Goal: Task Accomplishment & Management: Manage account settings

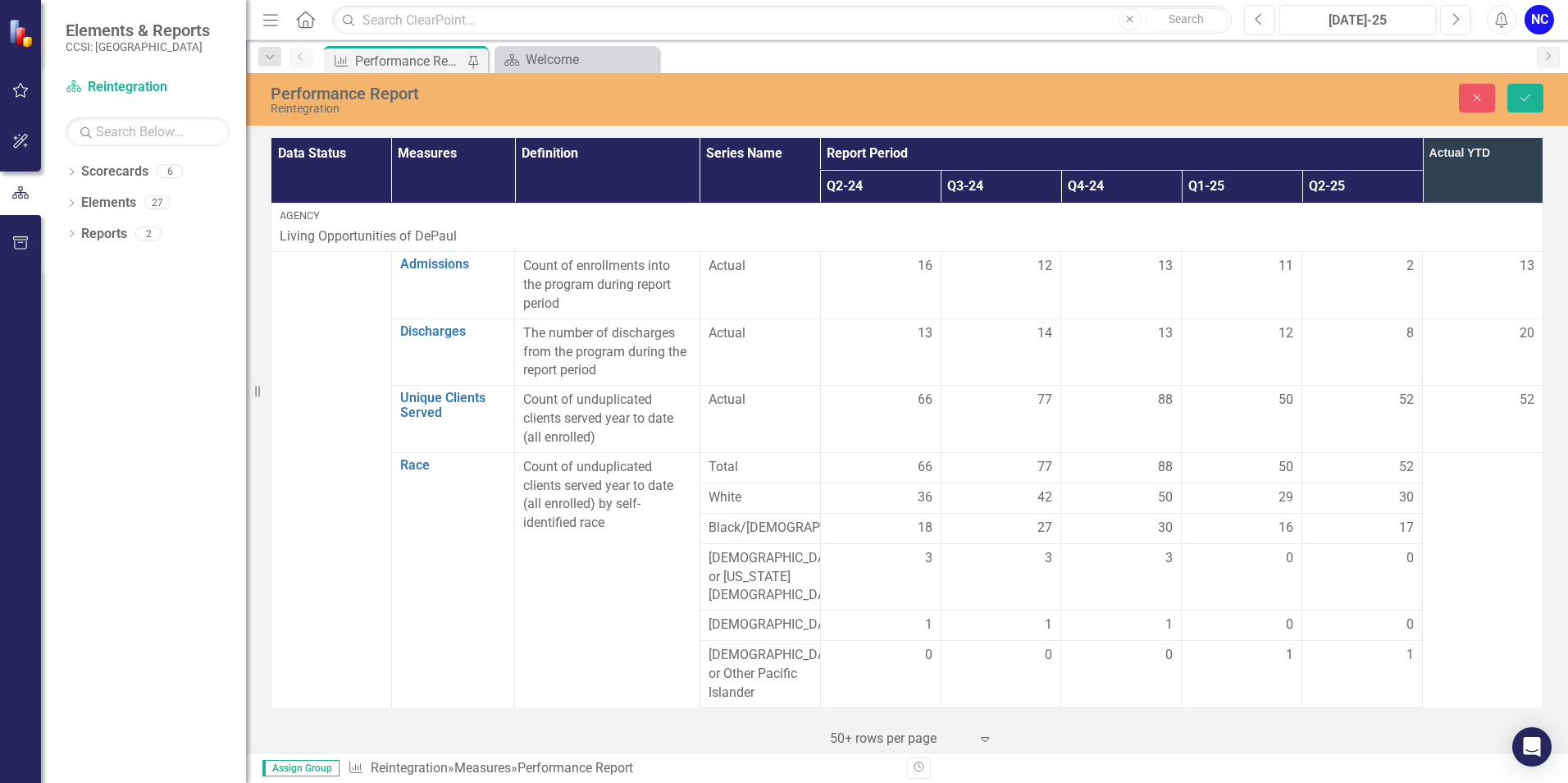
scroll to position [3154, 0]
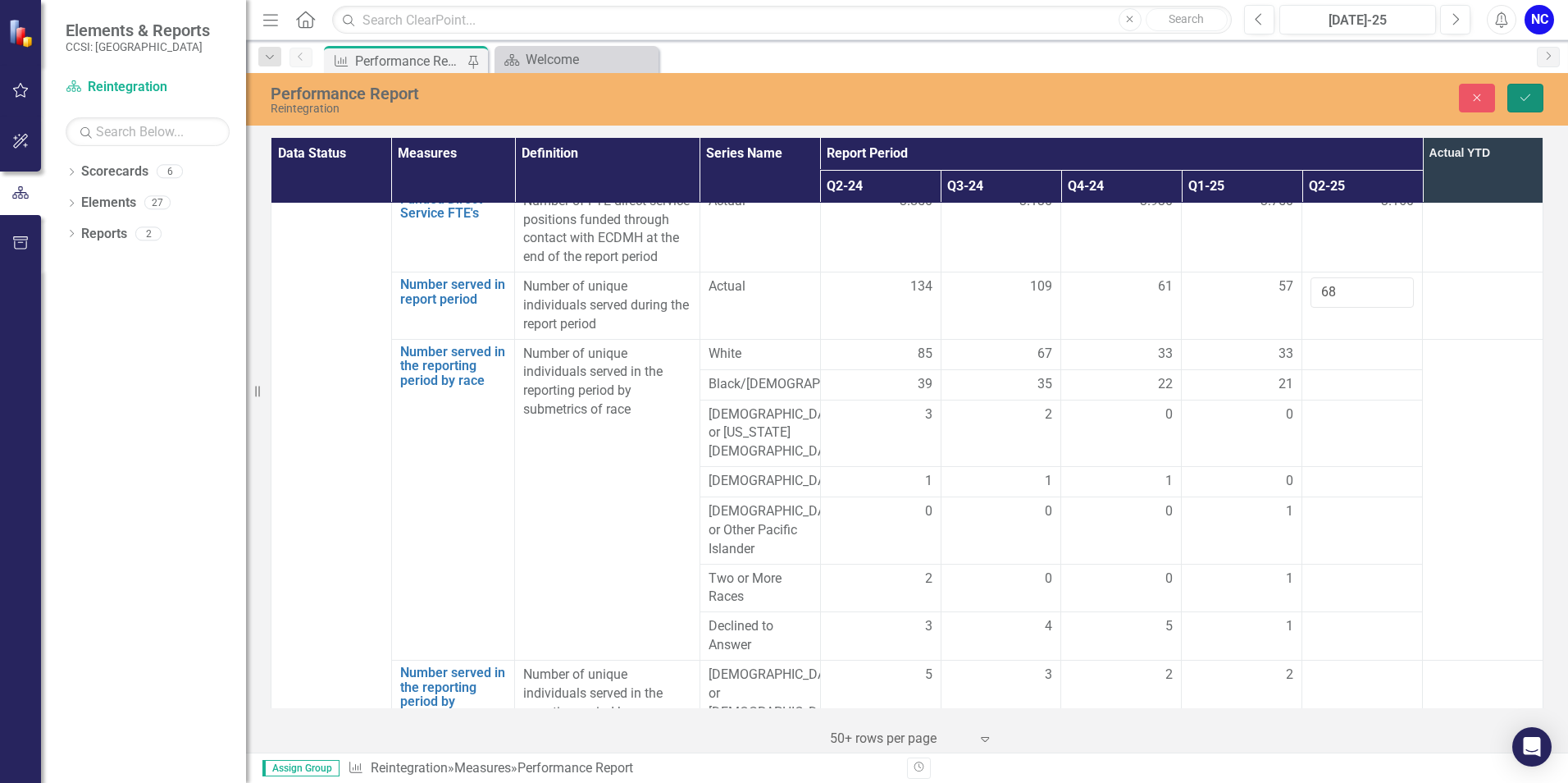
click at [1517, 102] on button "Save" at bounding box center [1525, 98] width 36 height 29
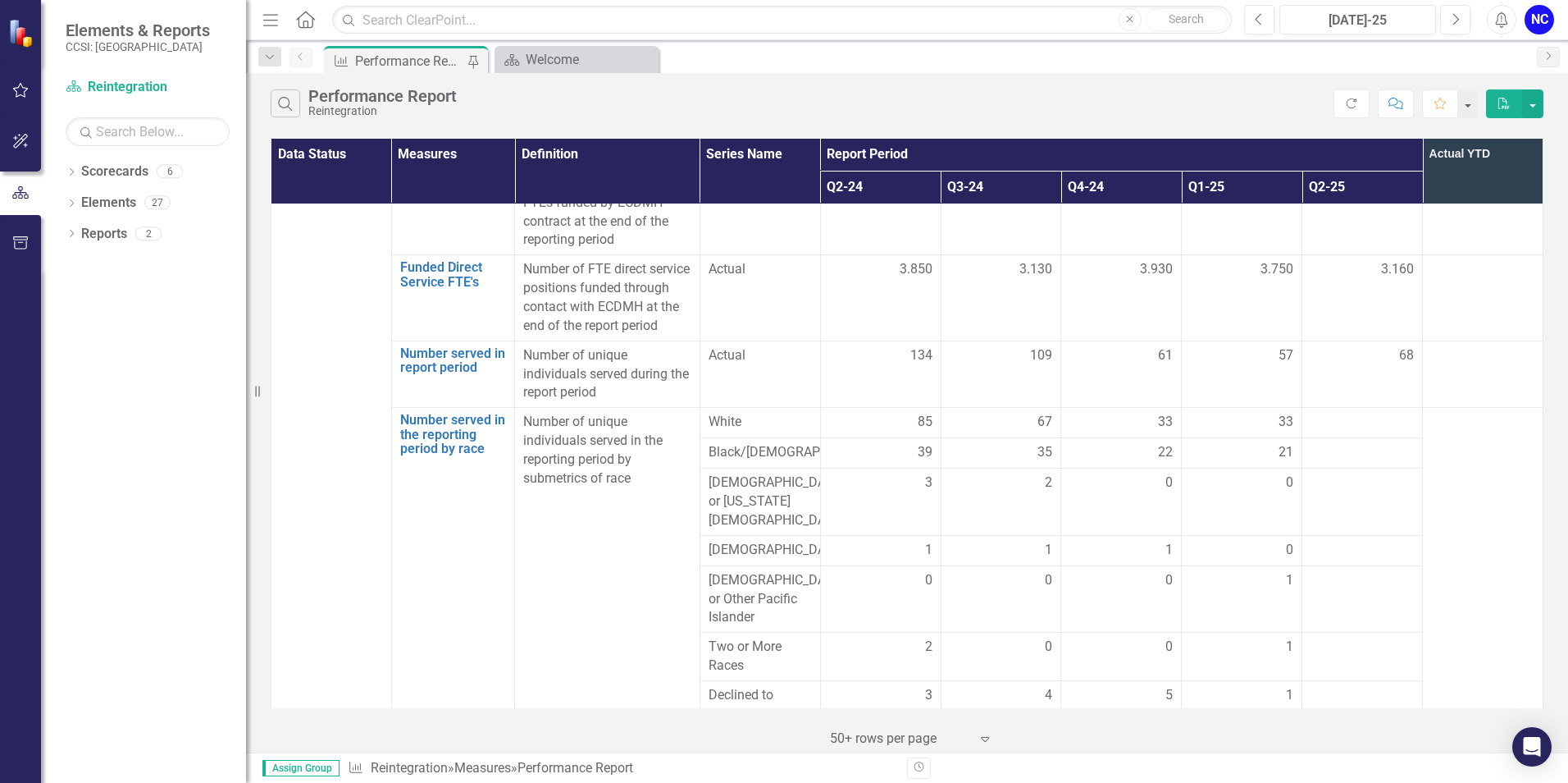
scroll to position [2991, 0]
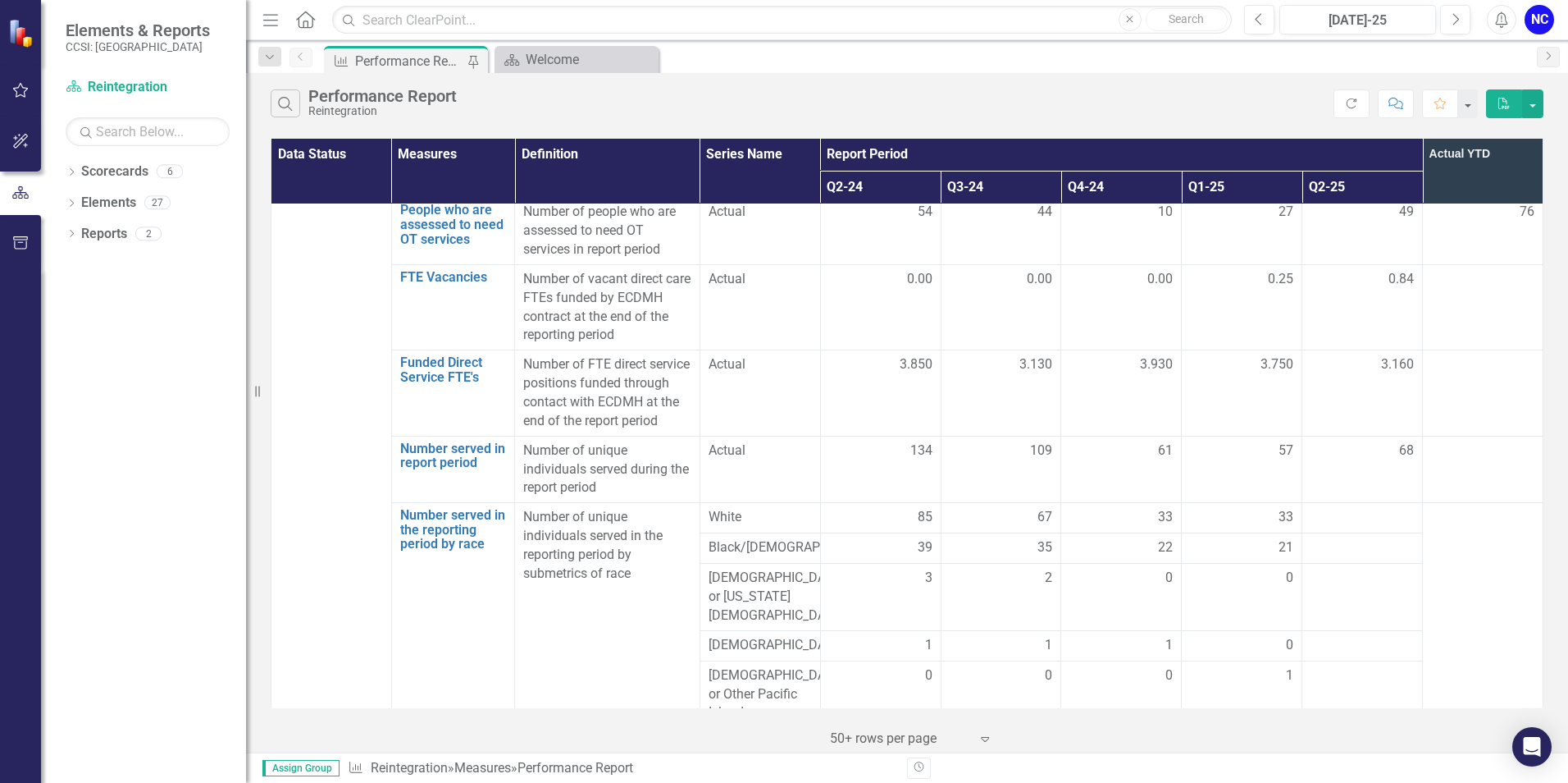
click at [1341, 503] on td at bounding box center [1362, 518] width 120 height 30
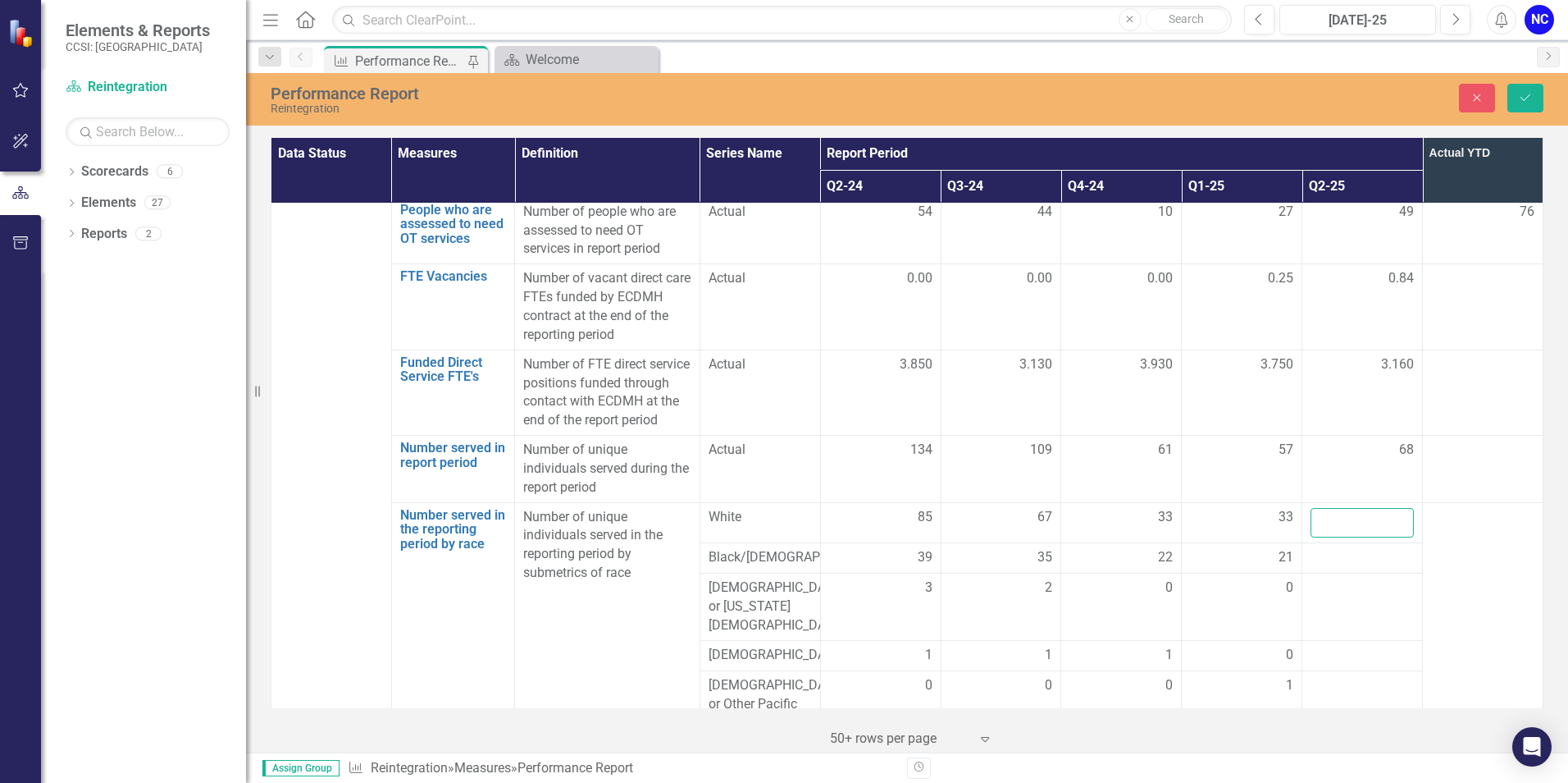
click at [1362, 508] on input "number" at bounding box center [1362, 523] width 103 height 30
type input "41"
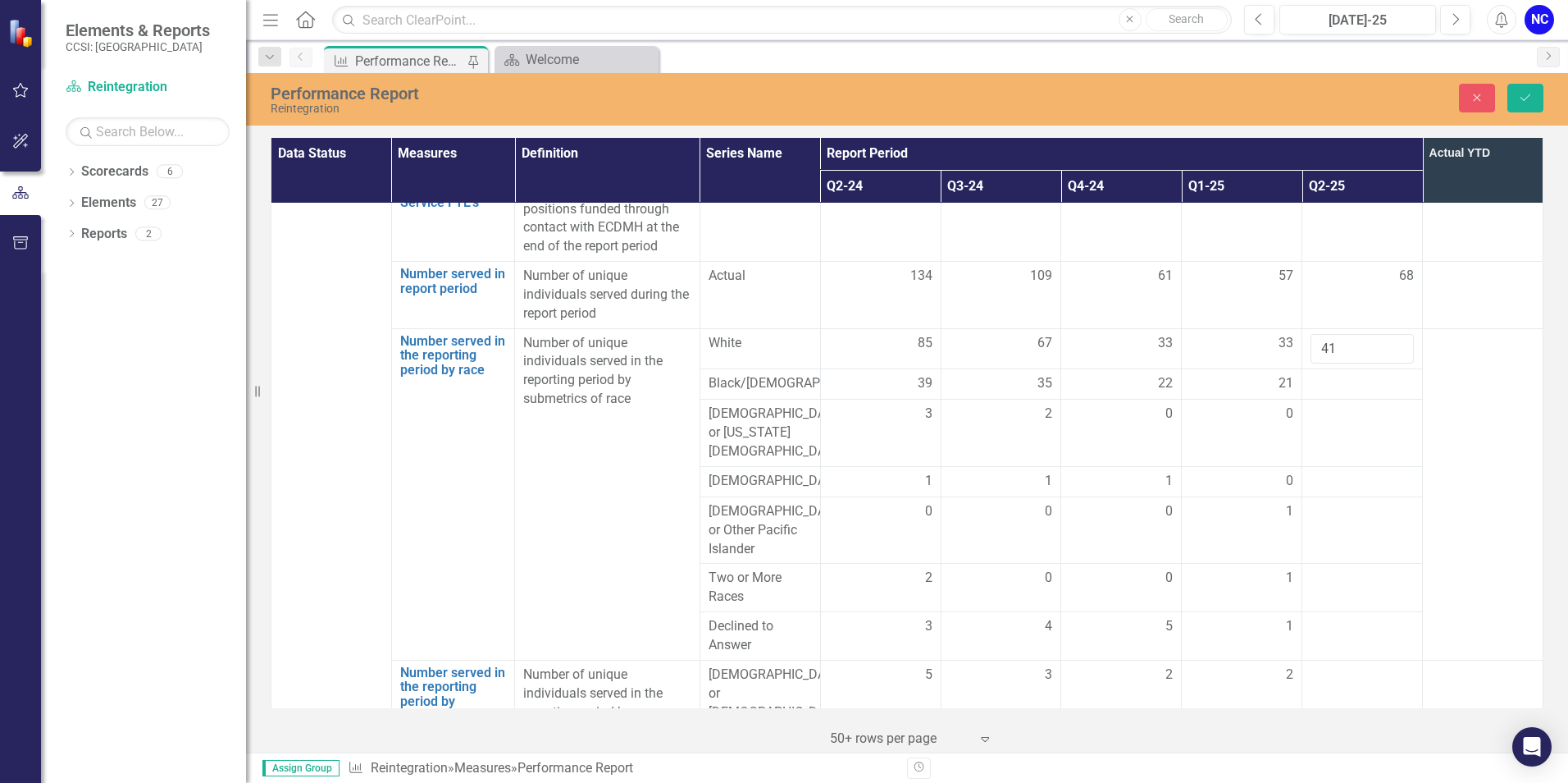
click at [1339, 369] on td at bounding box center [1362, 384] width 120 height 30
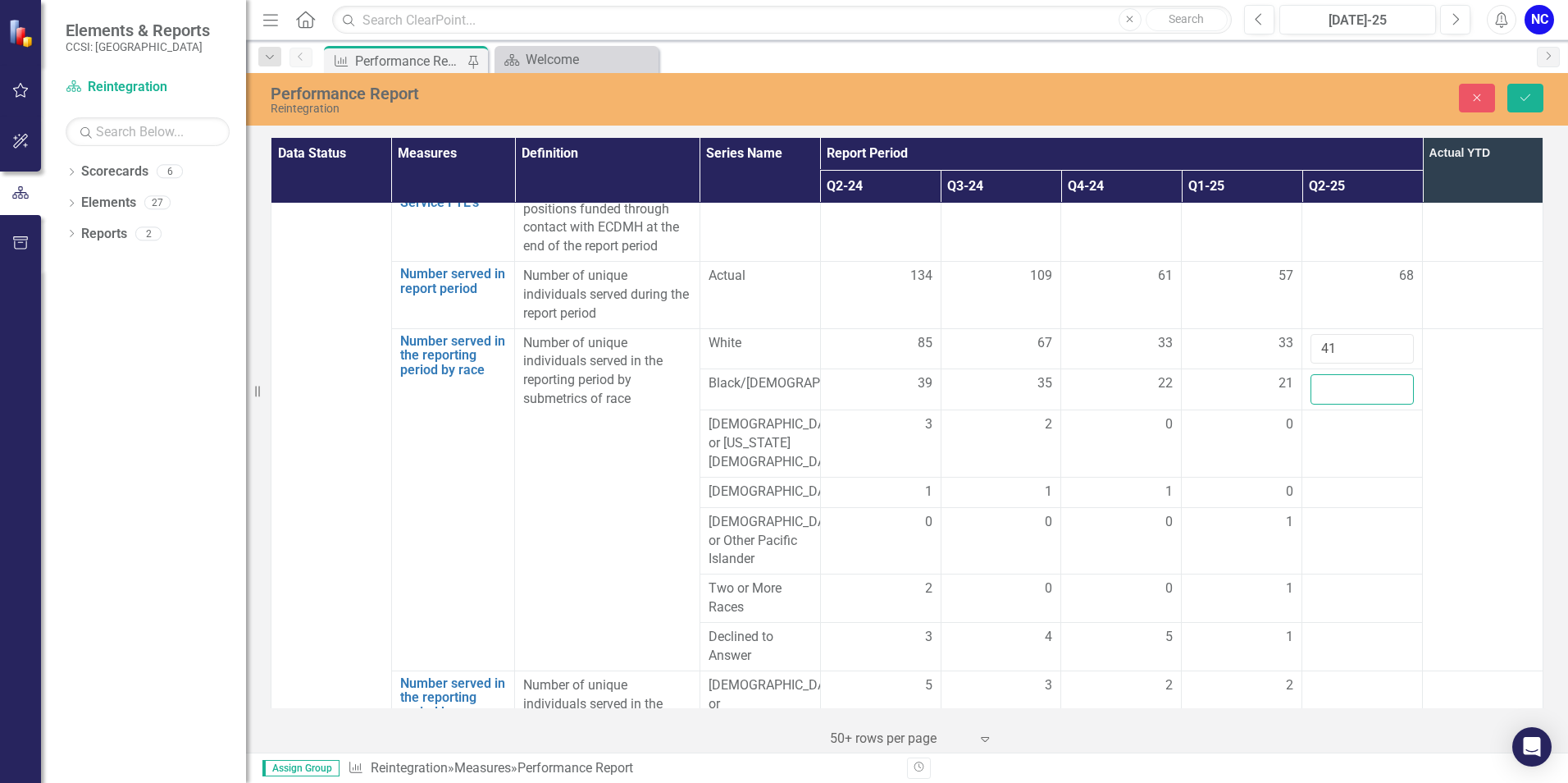
drag, startPoint x: 1339, startPoint y: 307, endPoint x: 1333, endPoint y: 300, distance: 9.2
click at [1333, 374] on input "number" at bounding box center [1362, 389] width 103 height 30
type input "19"
click at [1375, 410] on td at bounding box center [1362, 443] width 120 height 67
click at [1370, 410] on td at bounding box center [1362, 443] width 120 height 67
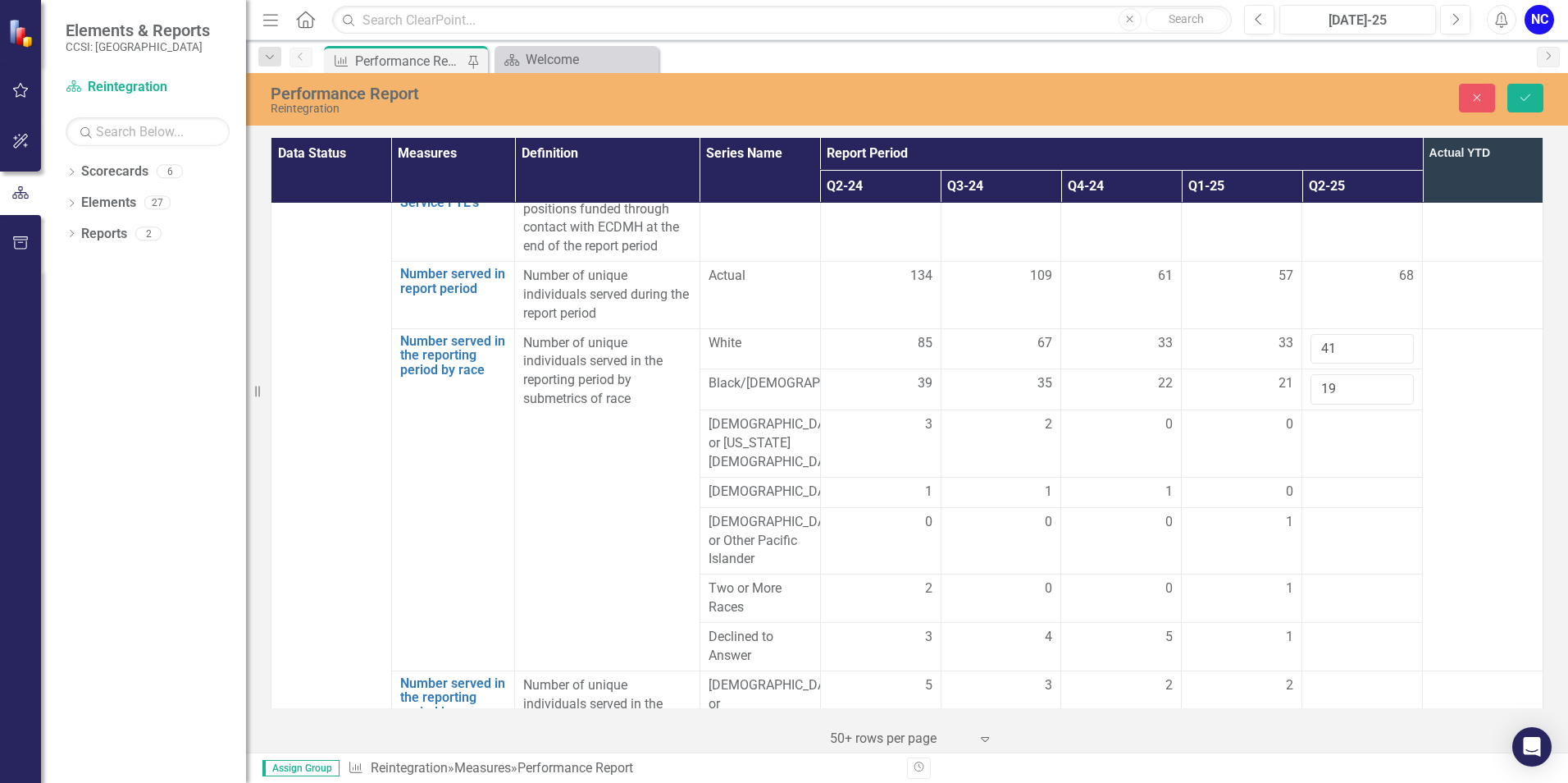
click at [1332, 415] on div at bounding box center [1362, 424] width 103 height 19
click at [1310, 415] on div at bounding box center [1362, 424] width 103 height 19
drag, startPoint x: 1310, startPoint y: 338, endPoint x: 1322, endPoint y: 343, distance: 13.0
click at [1322, 415] on input "number" at bounding box center [1362, 430] width 103 height 30
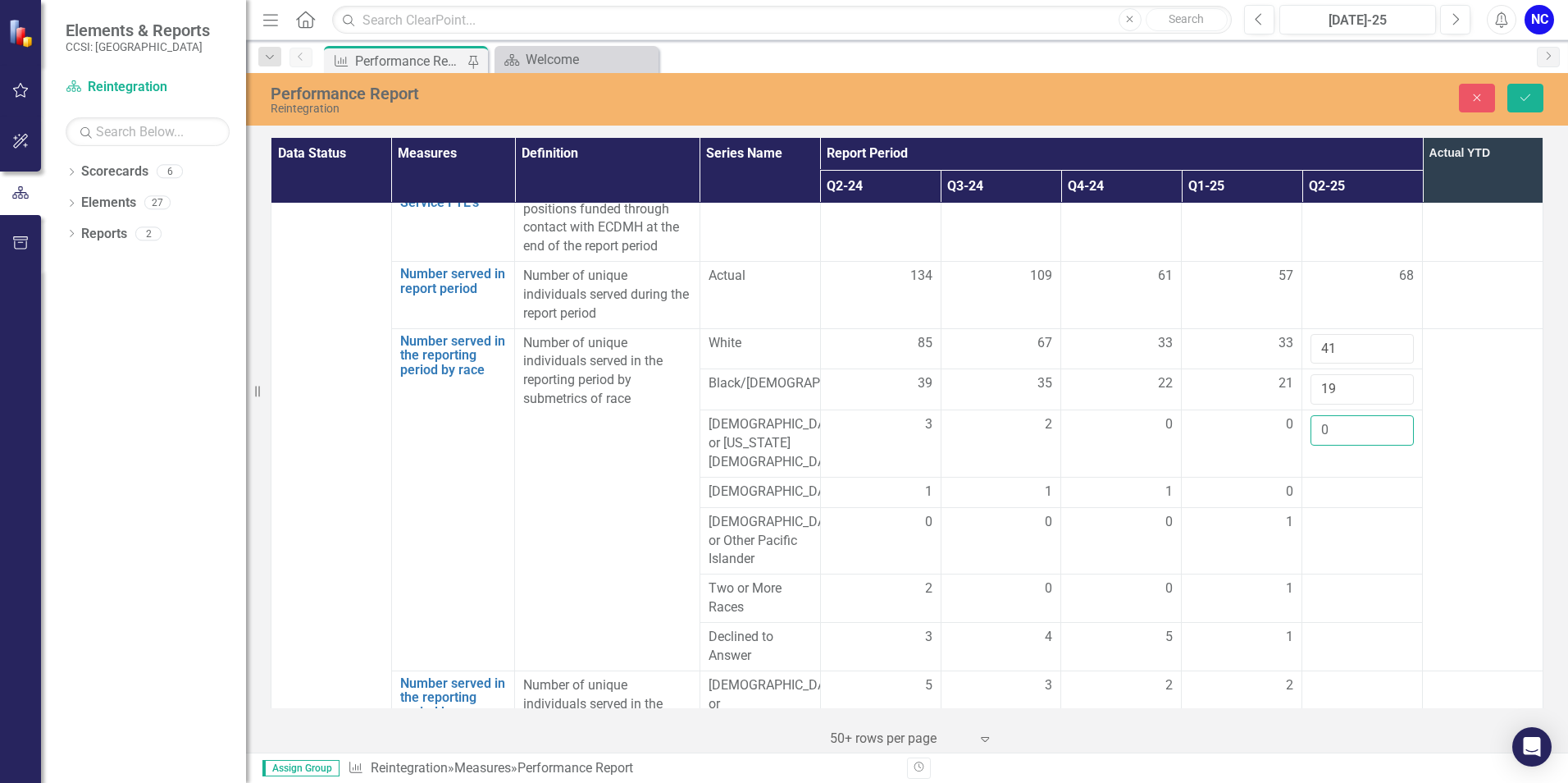
type input "0"
click at [1316, 482] on div at bounding box center [1362, 491] width 103 height 19
click at [1317, 482] on input "number" at bounding box center [1362, 497] width 103 height 30
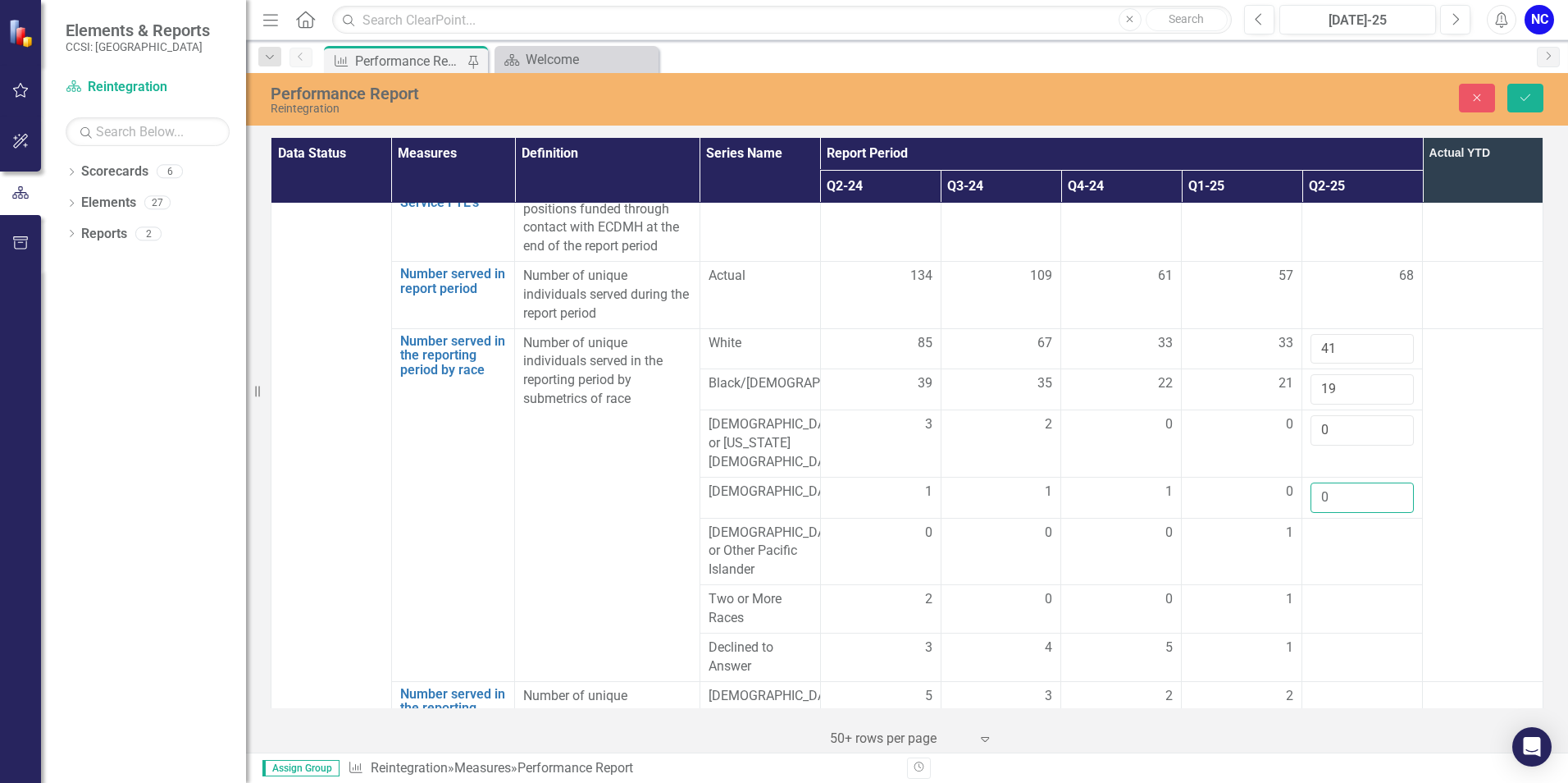
type input "0"
click at [1322, 524] on div at bounding box center [1362, 533] width 103 height 19
click at [1322, 524] on input "number" at bounding box center [1362, 538] width 103 height 30
type input "0"
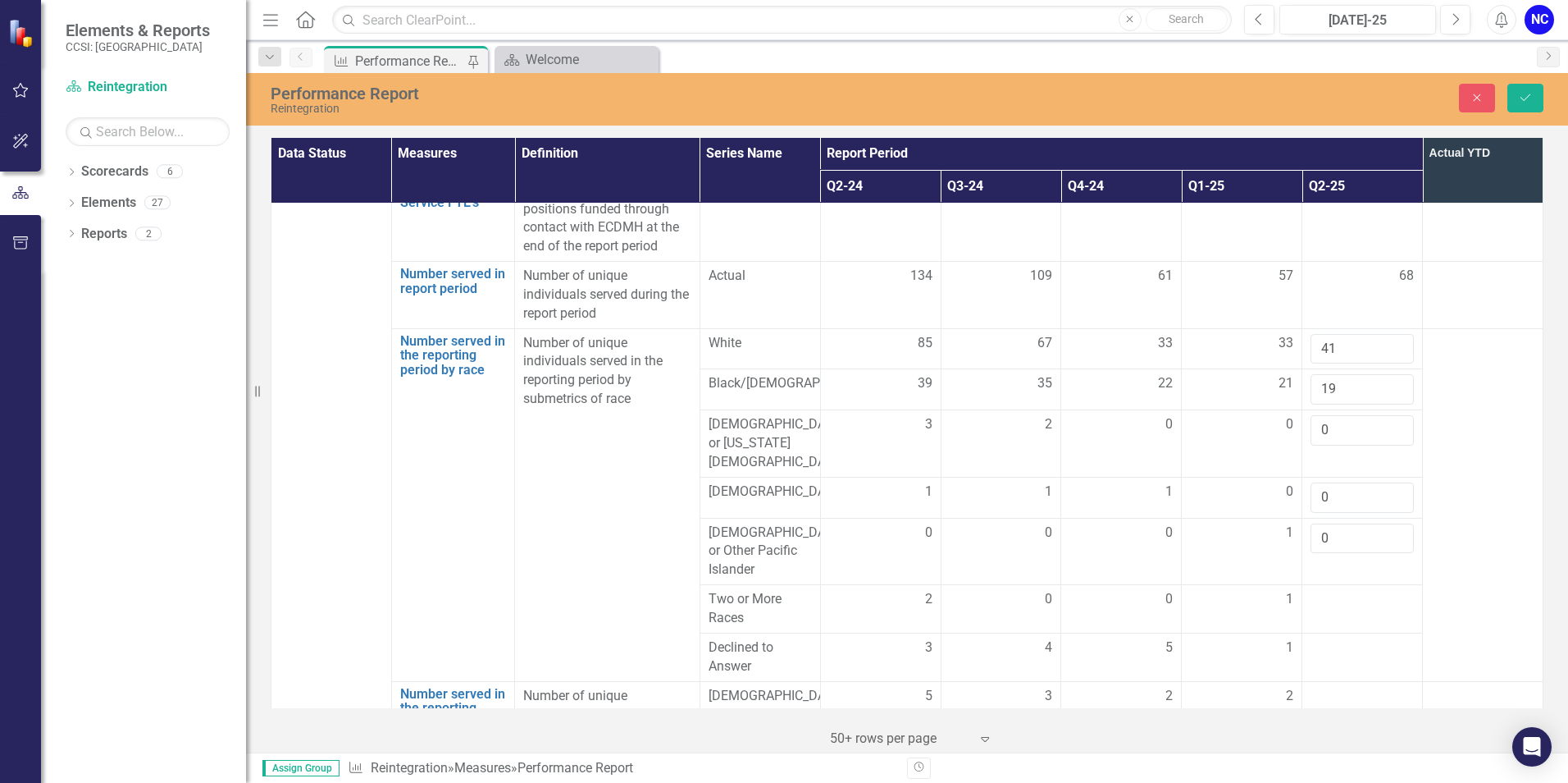
click at [1331, 590] on div at bounding box center [1362, 599] width 103 height 19
click at [1331, 590] on input "number" at bounding box center [1362, 605] width 103 height 30
type input "1"
click at [1327, 639] on div at bounding box center [1362, 648] width 103 height 19
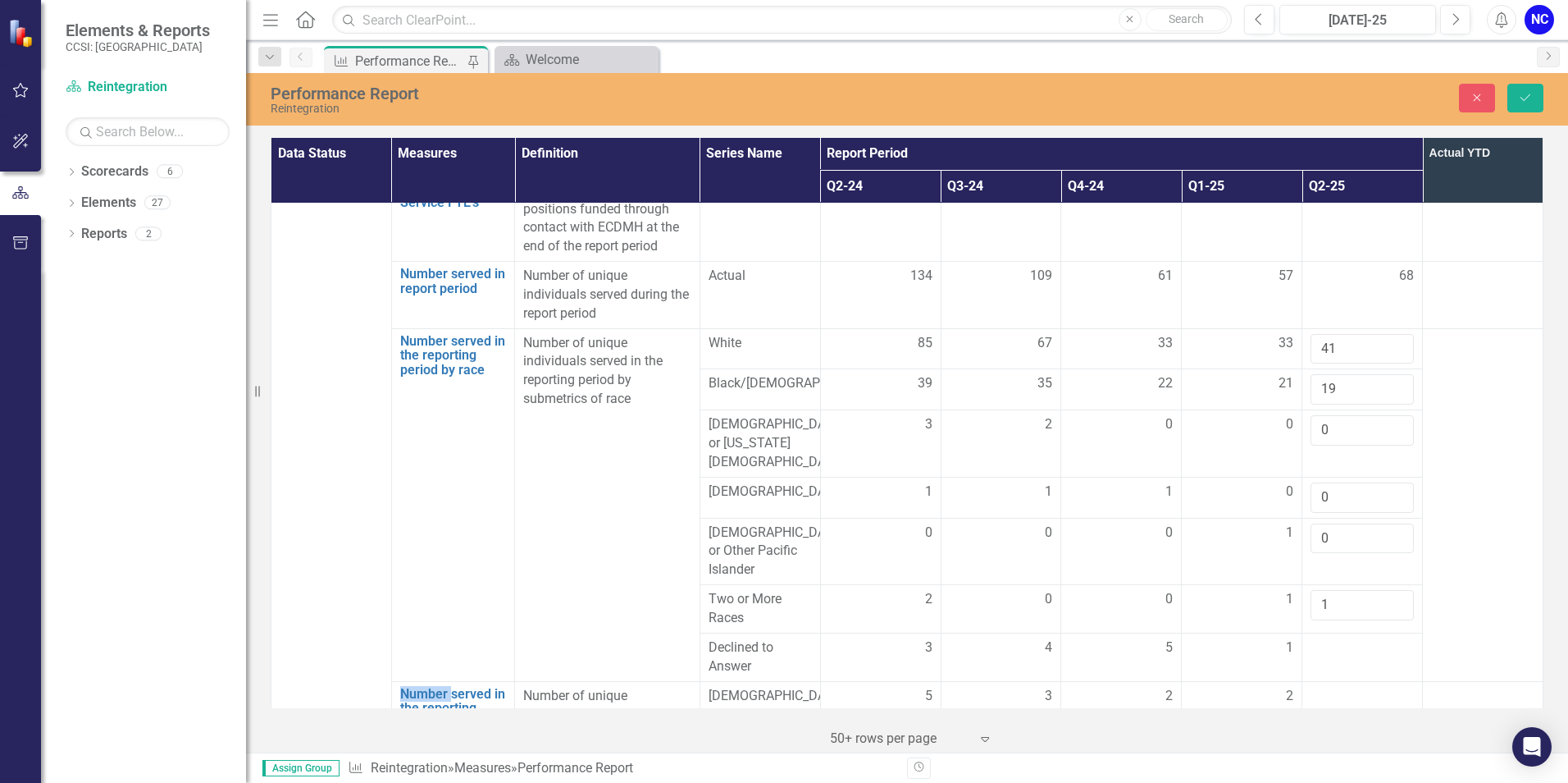
click at [1327, 639] on div at bounding box center [1362, 648] width 103 height 19
click at [1327, 639] on input "number" at bounding box center [1362, 653] width 103 height 30
type input "4"
click at [1475, 472] on td at bounding box center [1482, 504] width 120 height 352
click at [1323, 681] on td at bounding box center [1362, 714] width 120 height 67
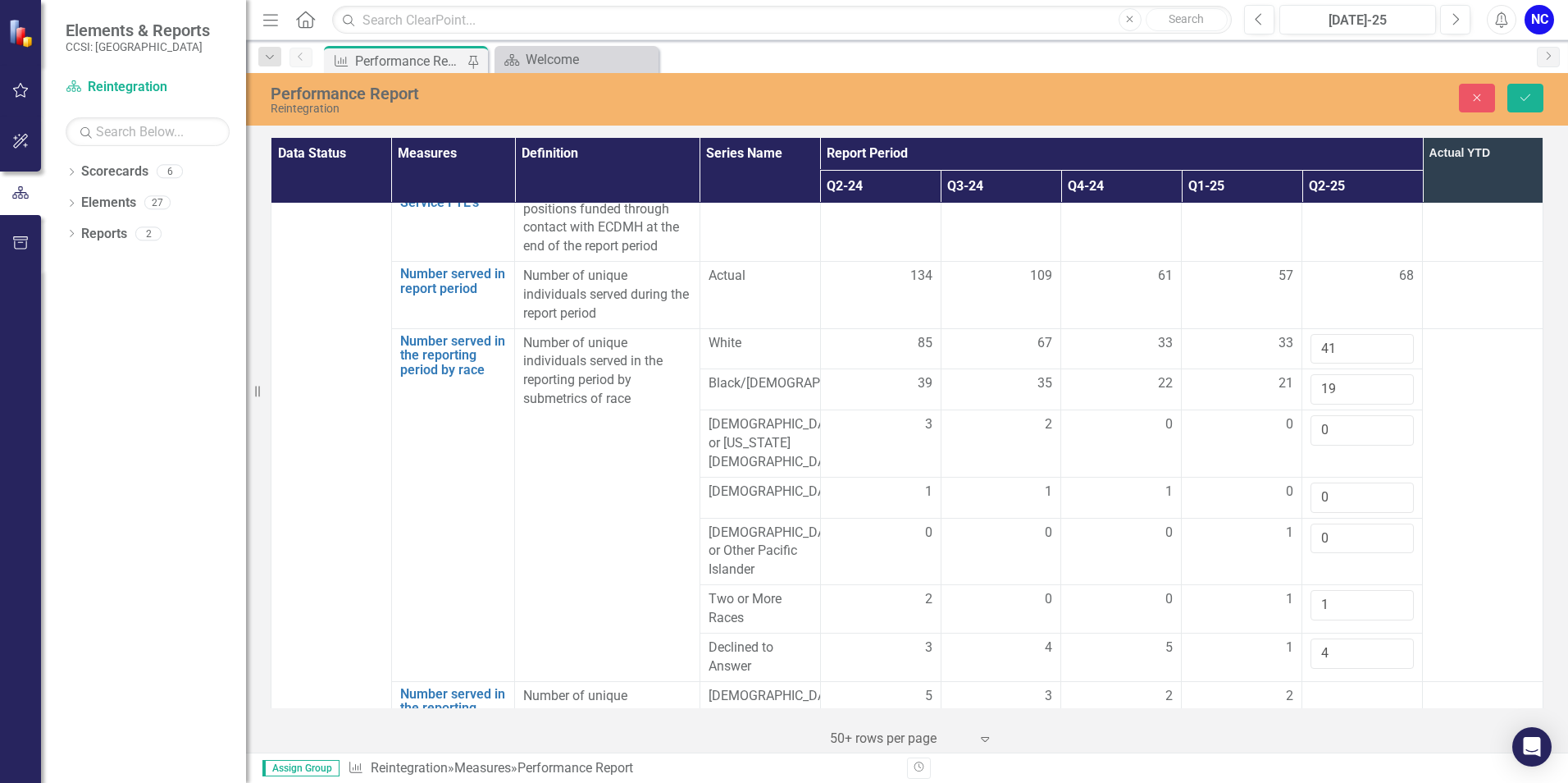
click at [1323, 681] on td at bounding box center [1362, 714] width 120 height 67
click at [1321, 686] on input "number" at bounding box center [1362, 701] width 103 height 30
type input "6"
click at [1315, 748] on td at bounding box center [1362, 790] width 120 height 86
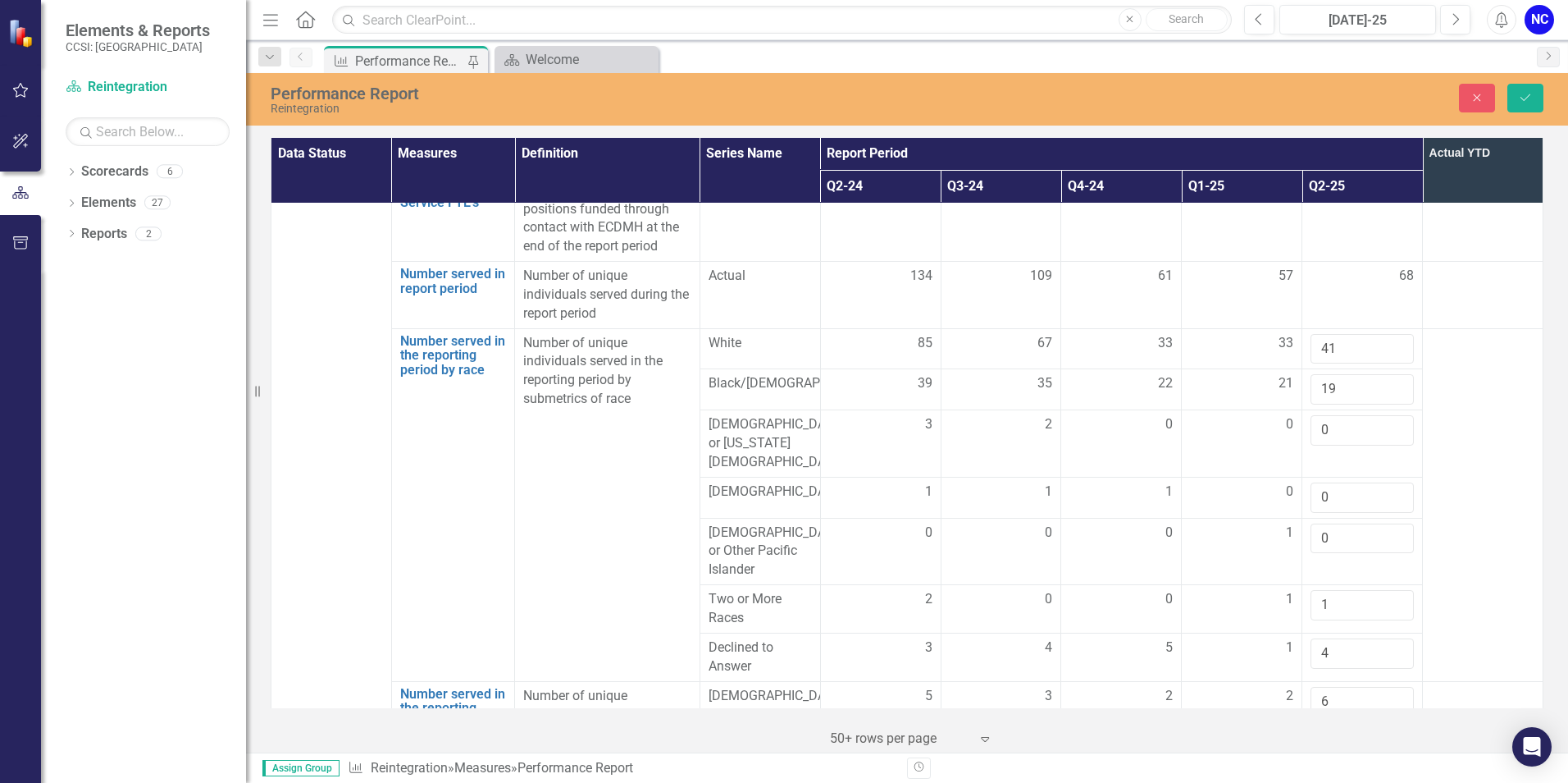
click at [1315, 754] on input "number" at bounding box center [1362, 768] width 103 height 30
type input "49"
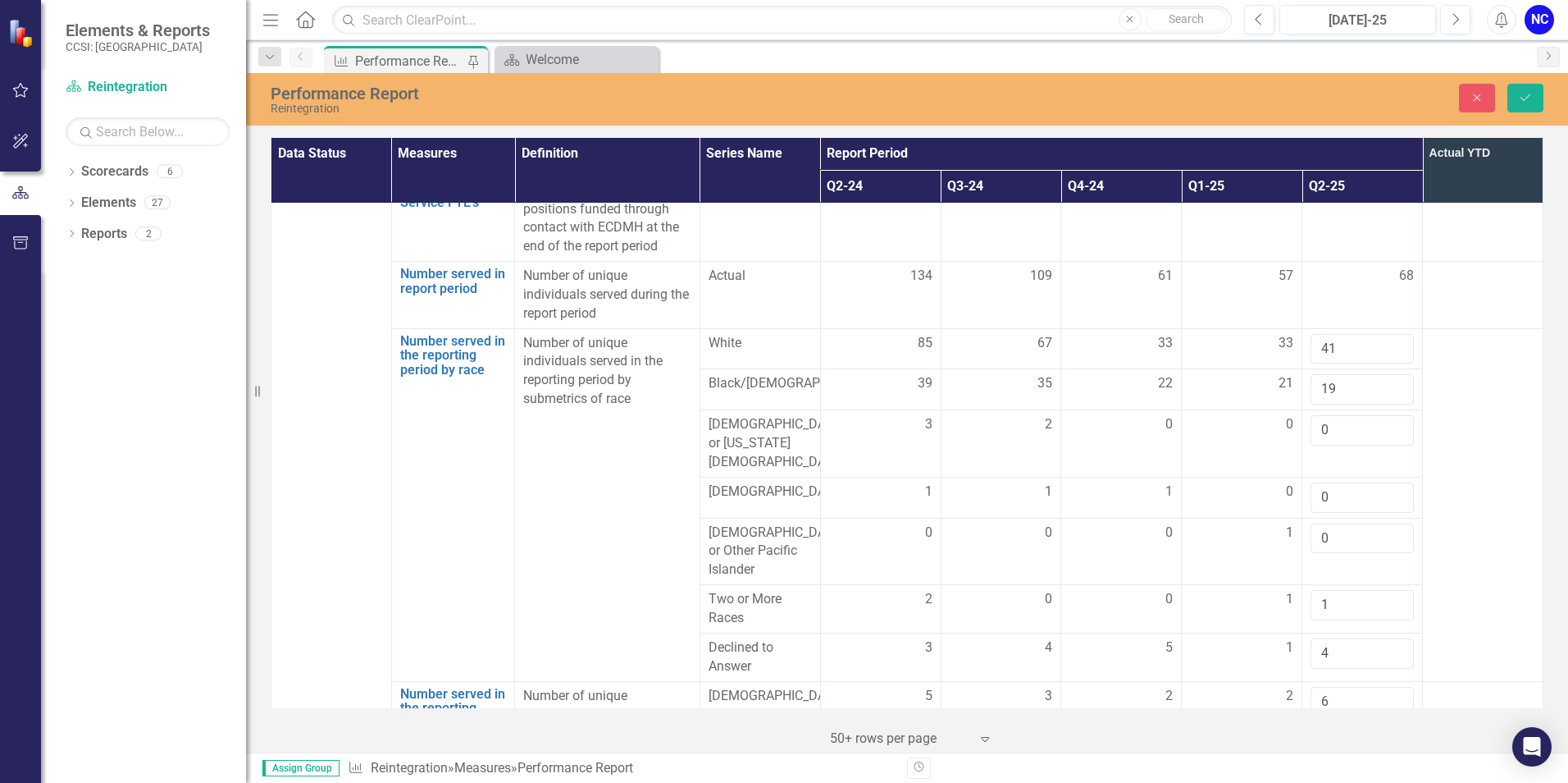
type input "10"
click at [1476, 454] on td at bounding box center [1482, 504] width 120 height 352
click at [1525, 89] on button "Save" at bounding box center [1525, 98] width 36 height 29
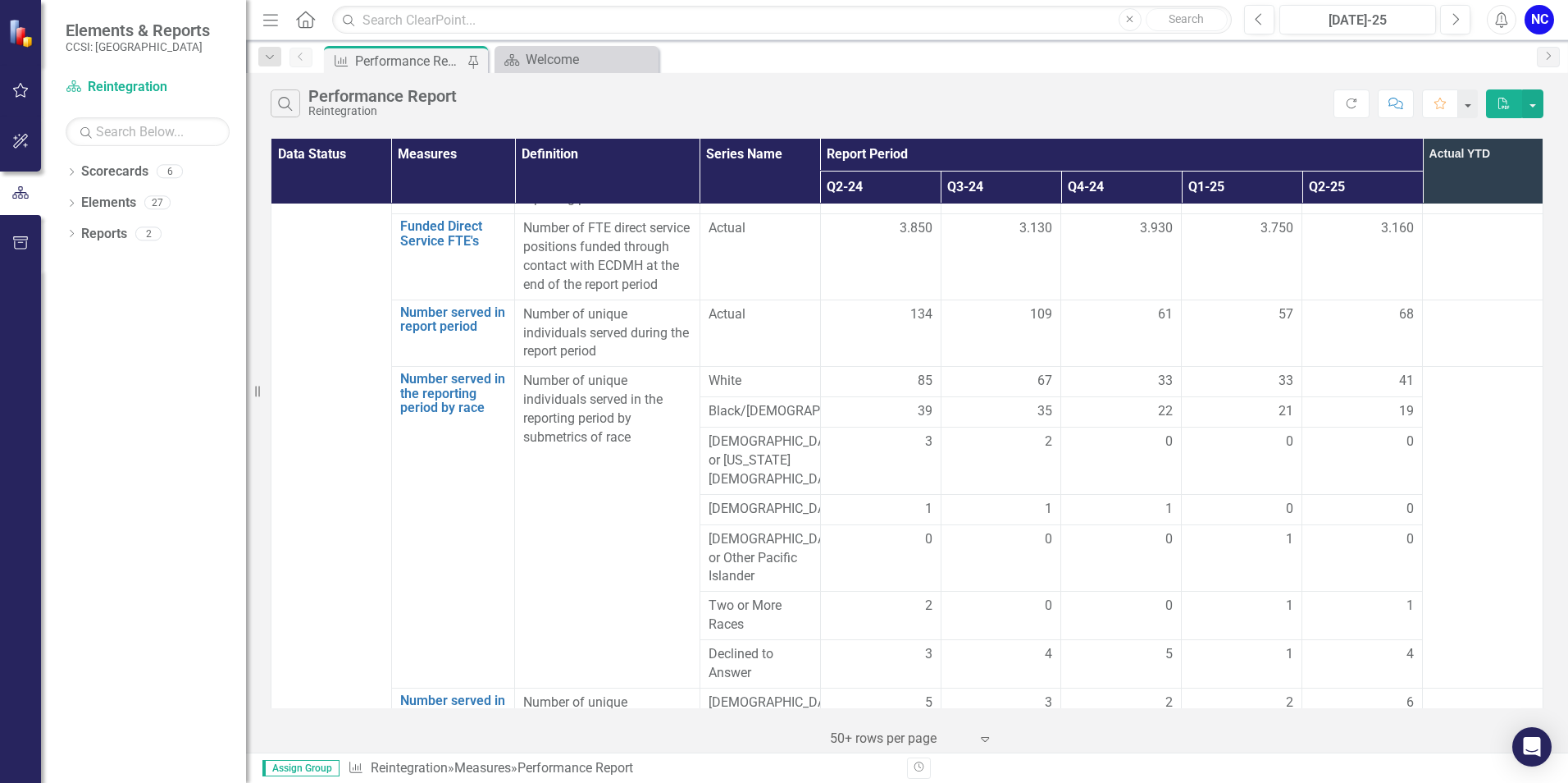
scroll to position [3155, 0]
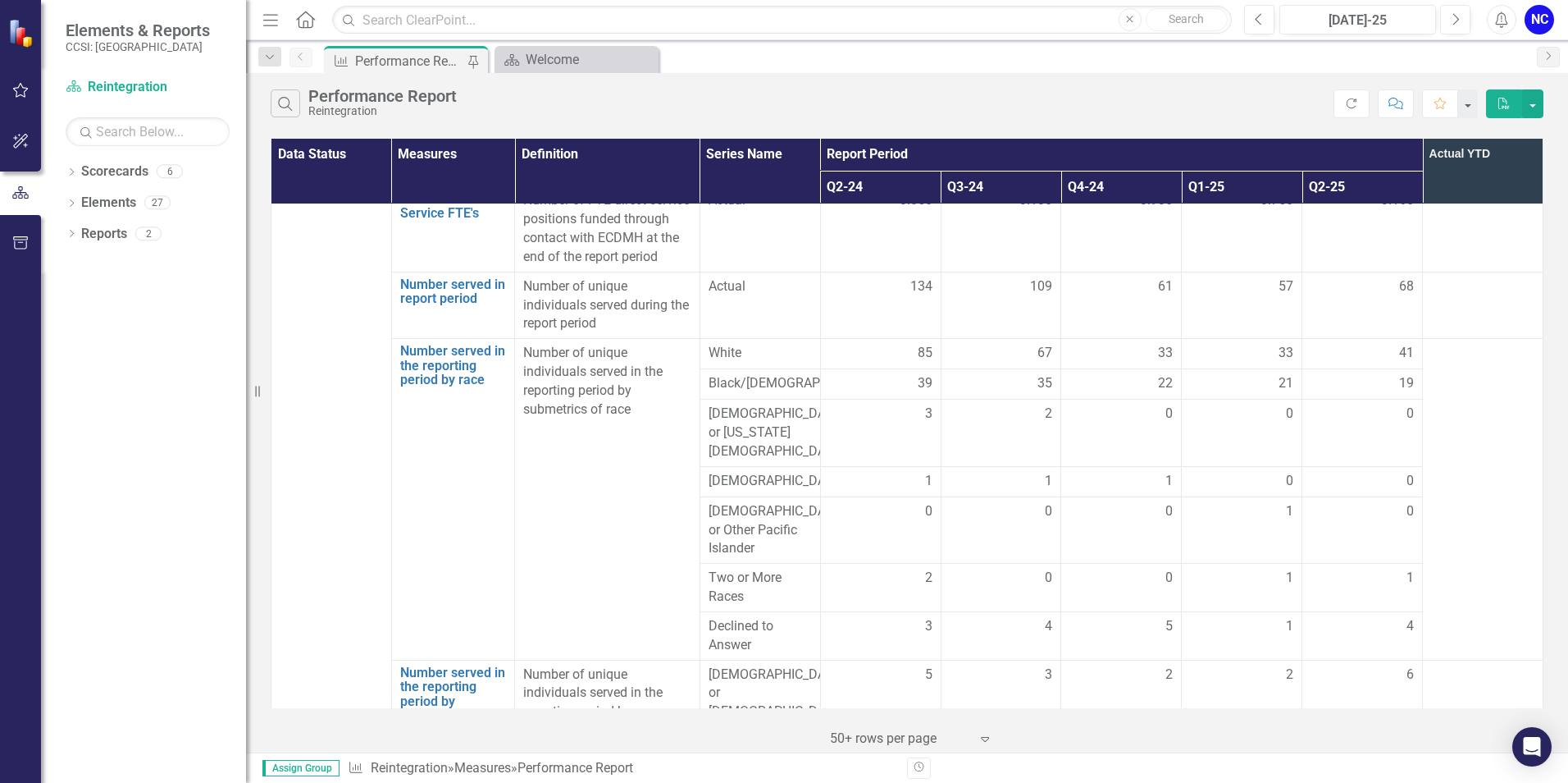
click at [1385, 732] on div "49" at bounding box center [1362, 742] width 103 height 19
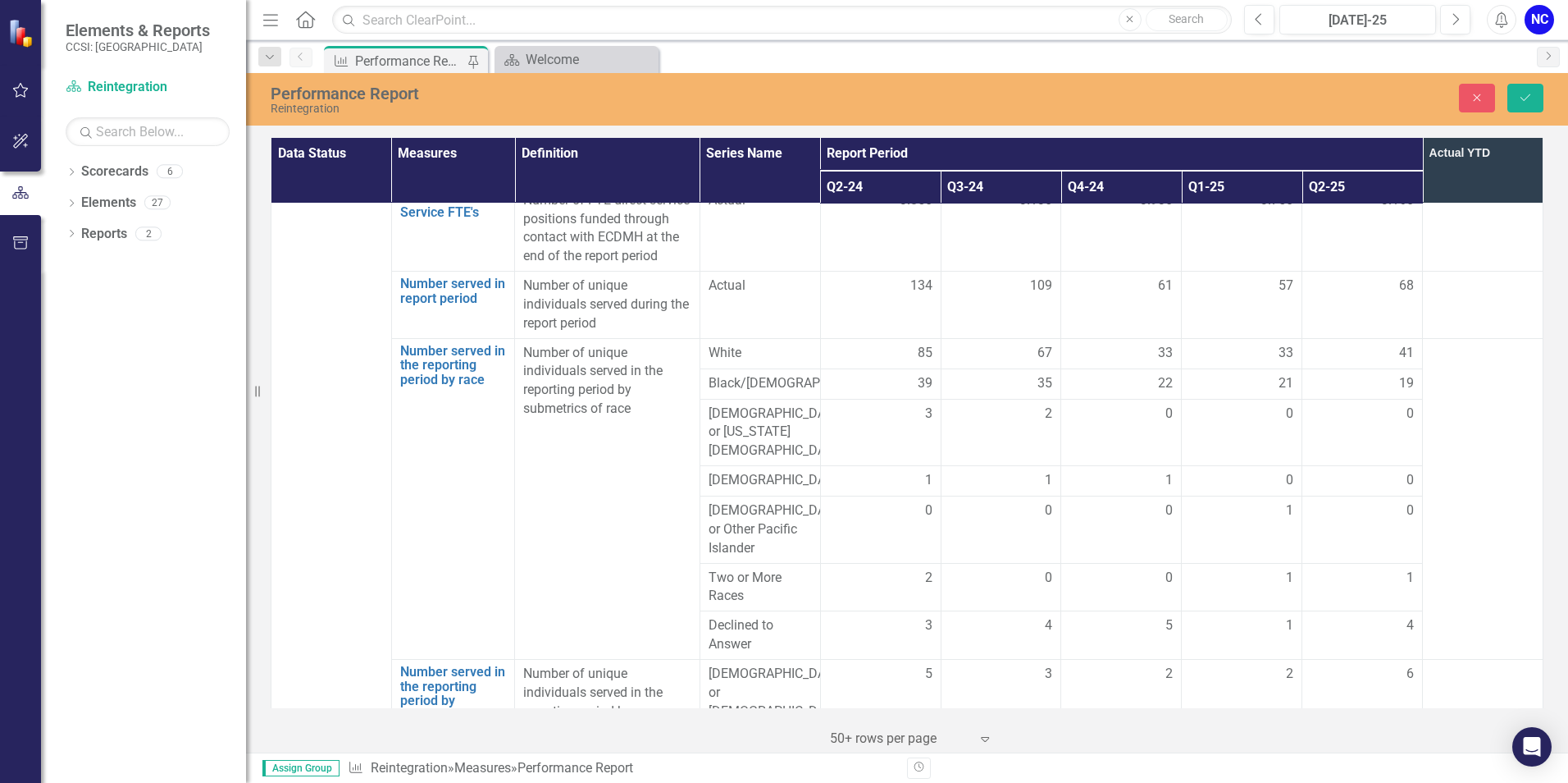
scroll to position [3154, 0]
drag, startPoint x: 1385, startPoint y: 620, endPoint x: 1345, endPoint y: 638, distance: 43.9
click at [1345, 732] on input "49" at bounding box center [1362, 747] width 103 height 30
type input "4"
type input "52"
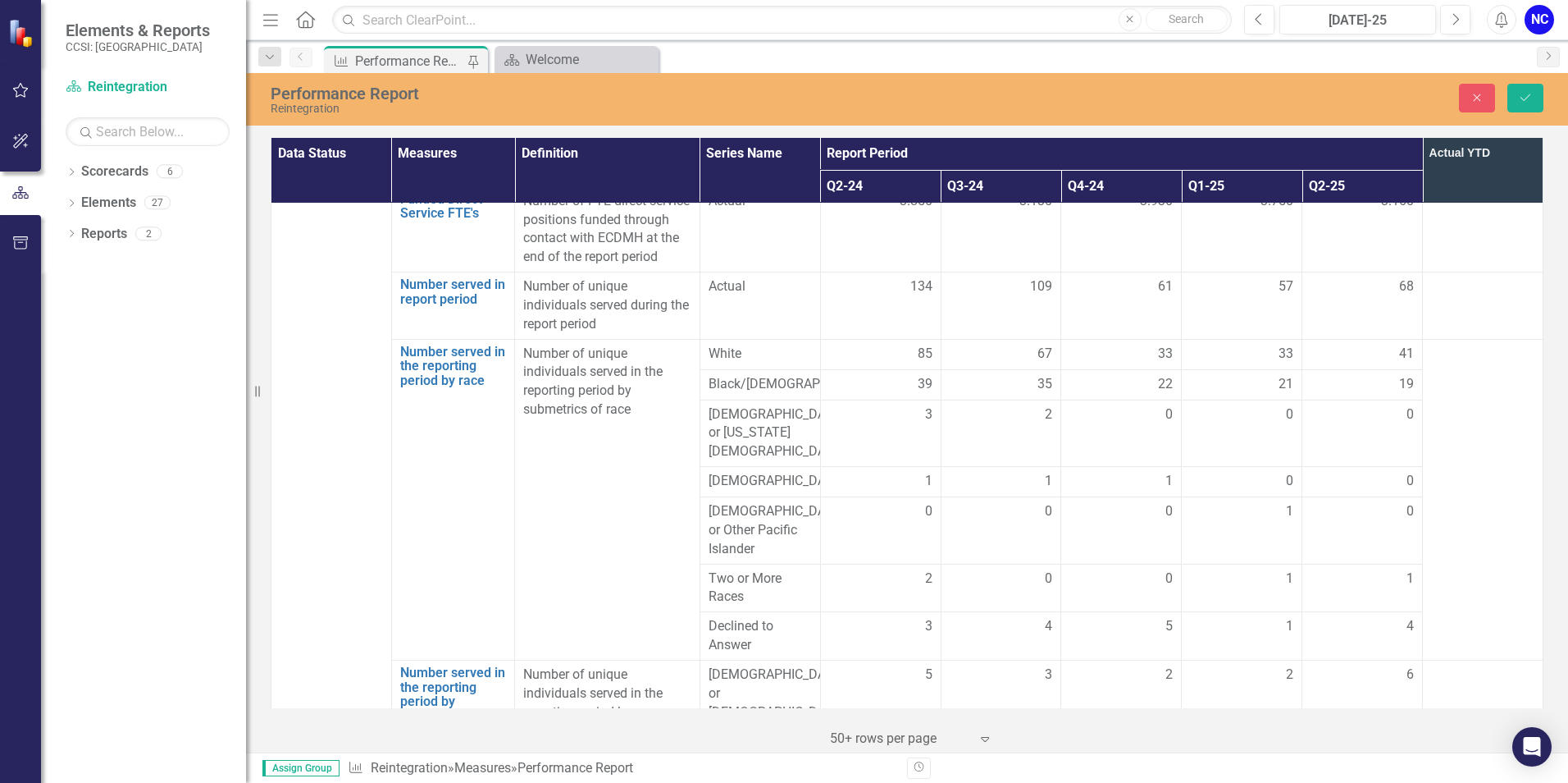
type input "13"
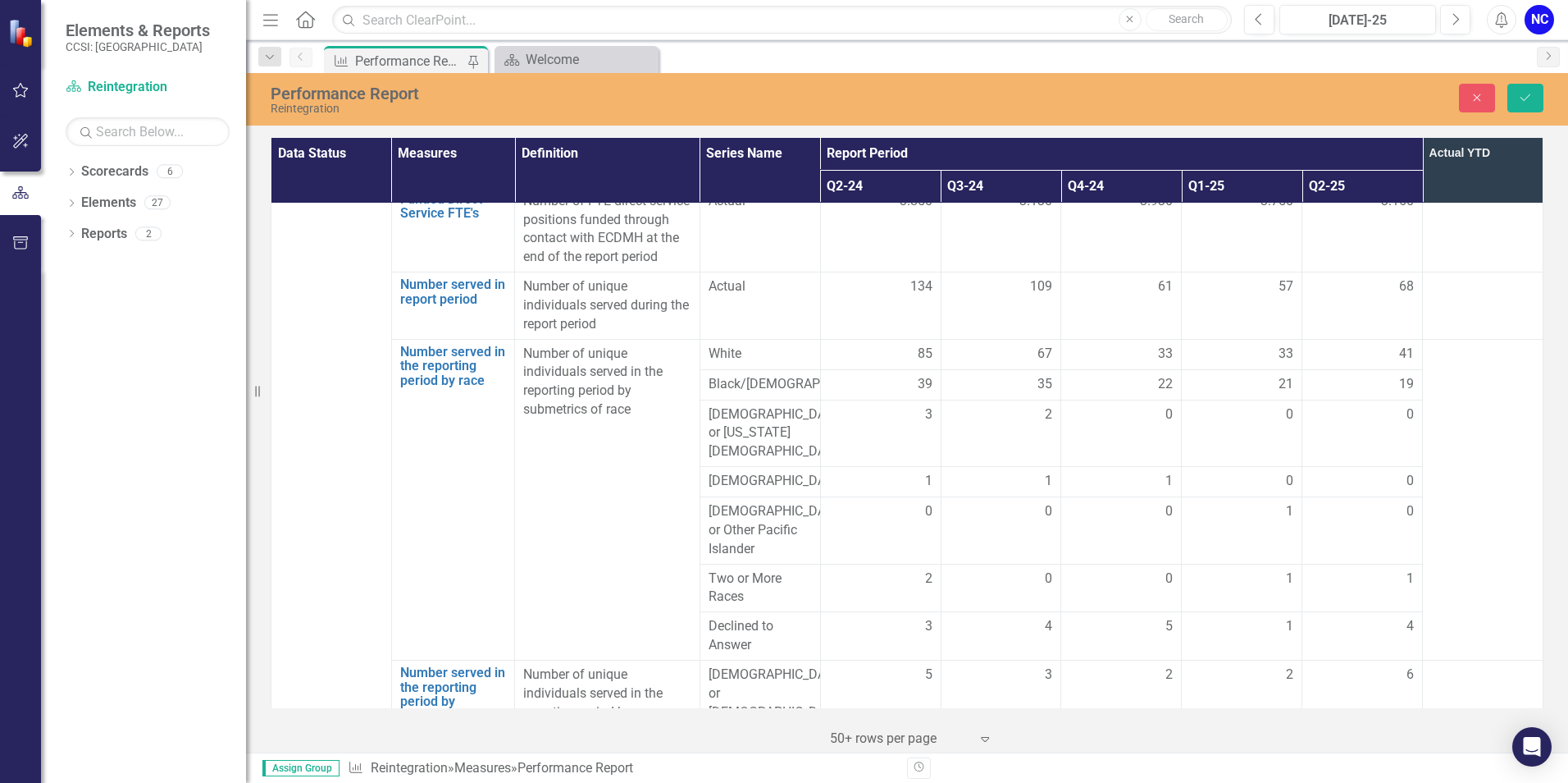
click at [1391, 665] on div "6" at bounding box center [1362, 674] width 103 height 19
click at [1390, 665] on input "5" at bounding box center [1362, 680] width 103 height 30
click at [1390, 665] on input "4" at bounding box center [1362, 680] width 103 height 30
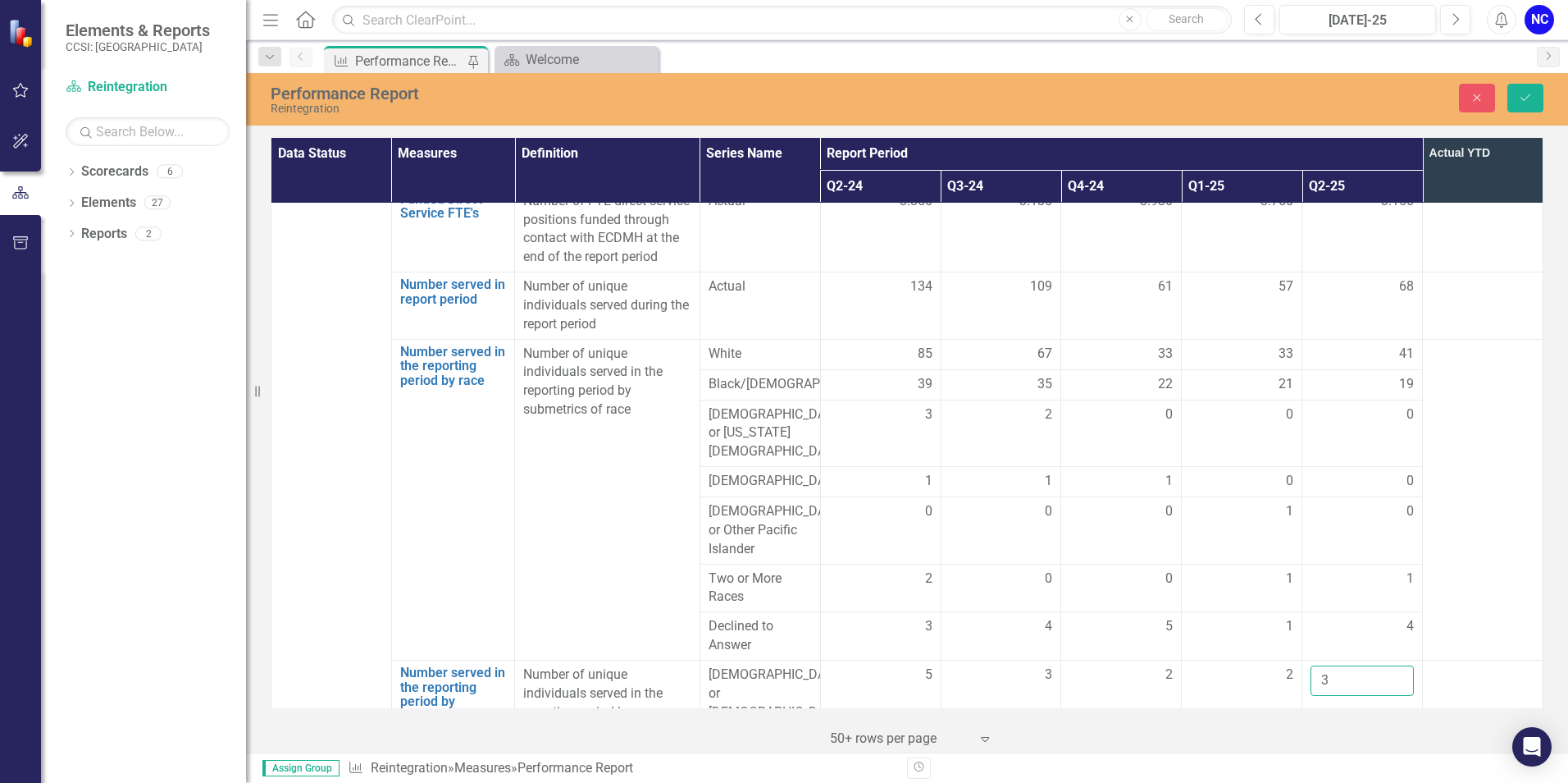
type input "3"
click at [1390, 665] on input "3" at bounding box center [1362, 680] width 103 height 30
click at [1479, 540] on td at bounding box center [1482, 499] width 120 height 321
click at [1391, 617] on div "4" at bounding box center [1362, 627] width 103 height 19
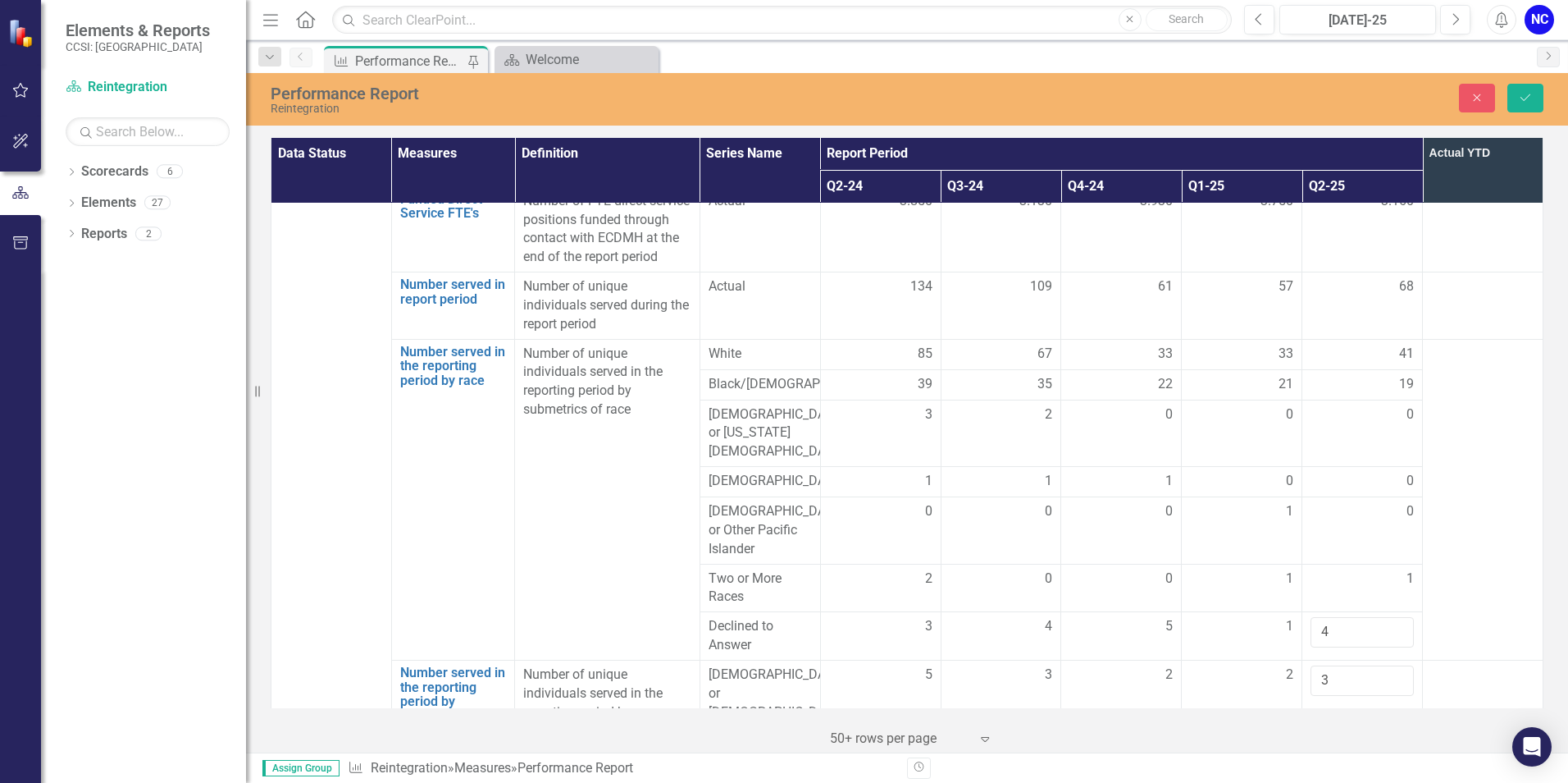
drag, startPoint x: 1391, startPoint y: 535, endPoint x: 1365, endPoint y: 494, distance: 48.5
click at [1365, 564] on td "1" at bounding box center [1362, 588] width 120 height 49
drag, startPoint x: 1365, startPoint y: 494, endPoint x: 1383, endPoint y: 485, distance: 20.1
type input "2"
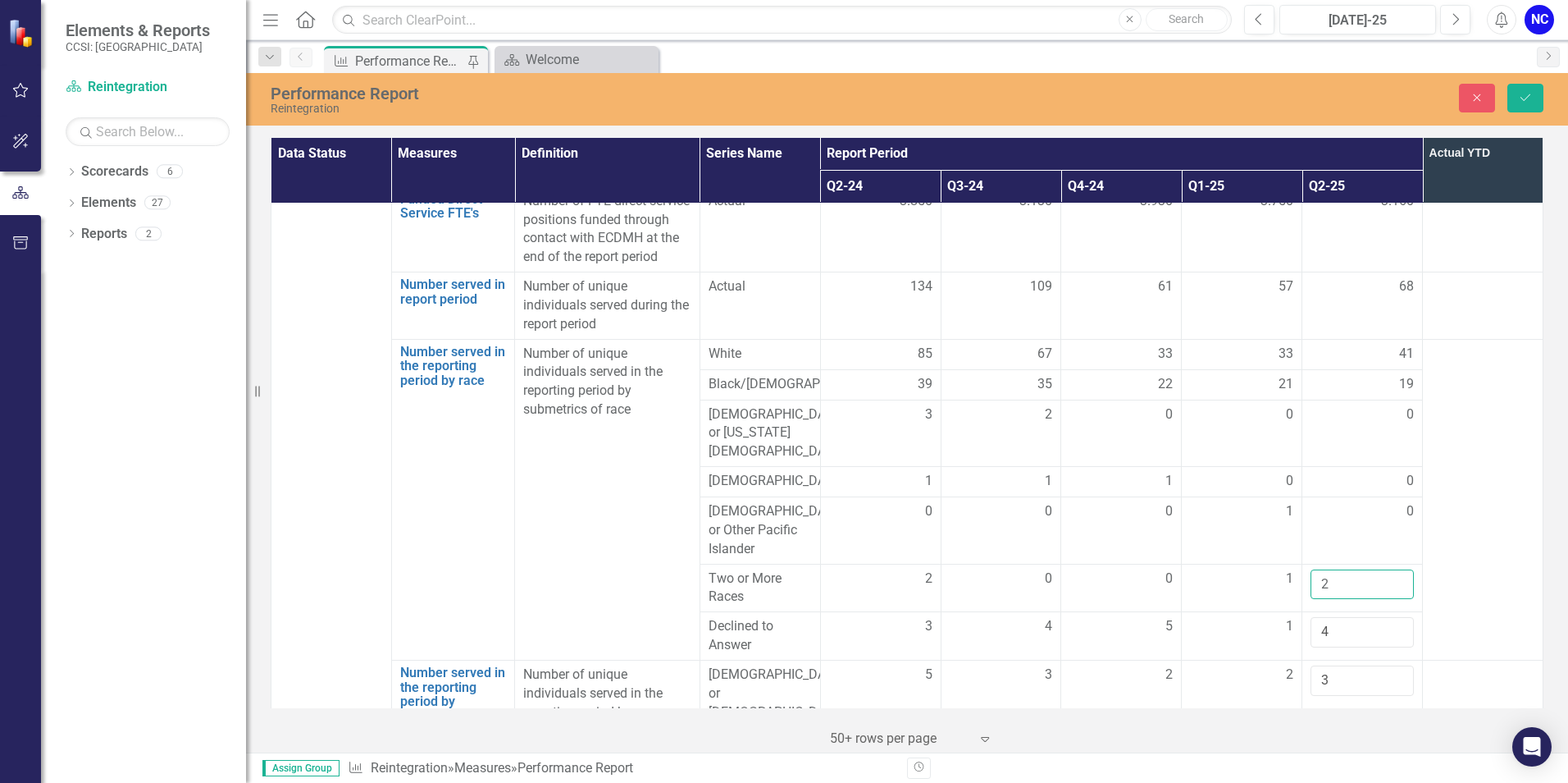
click at [1383, 570] on input "2" at bounding box center [1362, 584] width 103 height 30
click at [1440, 453] on td at bounding box center [1482, 499] width 120 height 321
click at [1400, 345] on span "41" at bounding box center [1407, 354] width 15 height 19
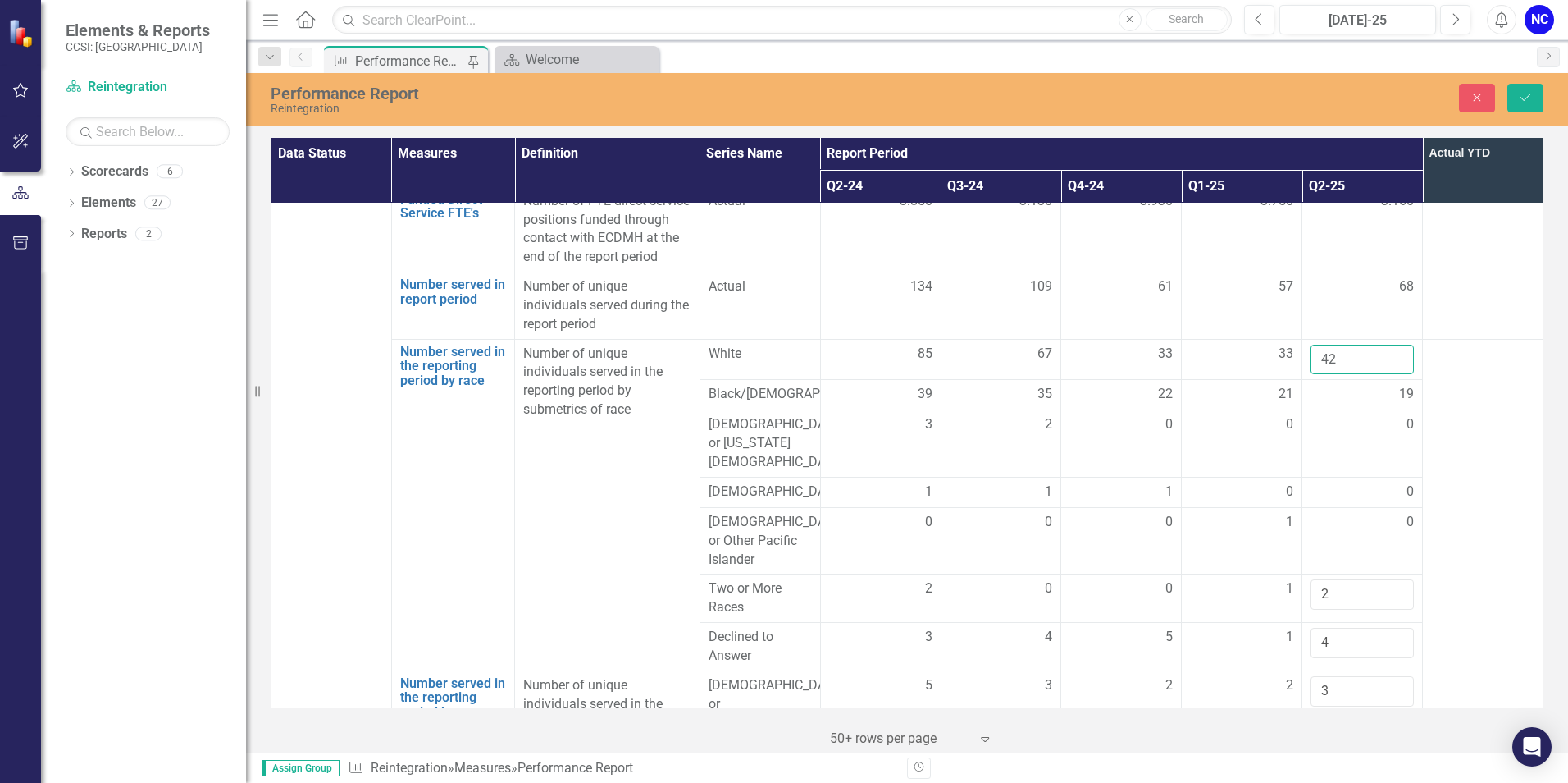
click at [1391, 345] on input "42" at bounding box center [1362, 360] width 103 height 30
type input "43"
click at [1391, 345] on input "43" at bounding box center [1362, 360] width 103 height 30
click at [1455, 339] on td at bounding box center [1482, 504] width 120 height 331
click at [1514, 95] on button "Save" at bounding box center [1525, 98] width 36 height 29
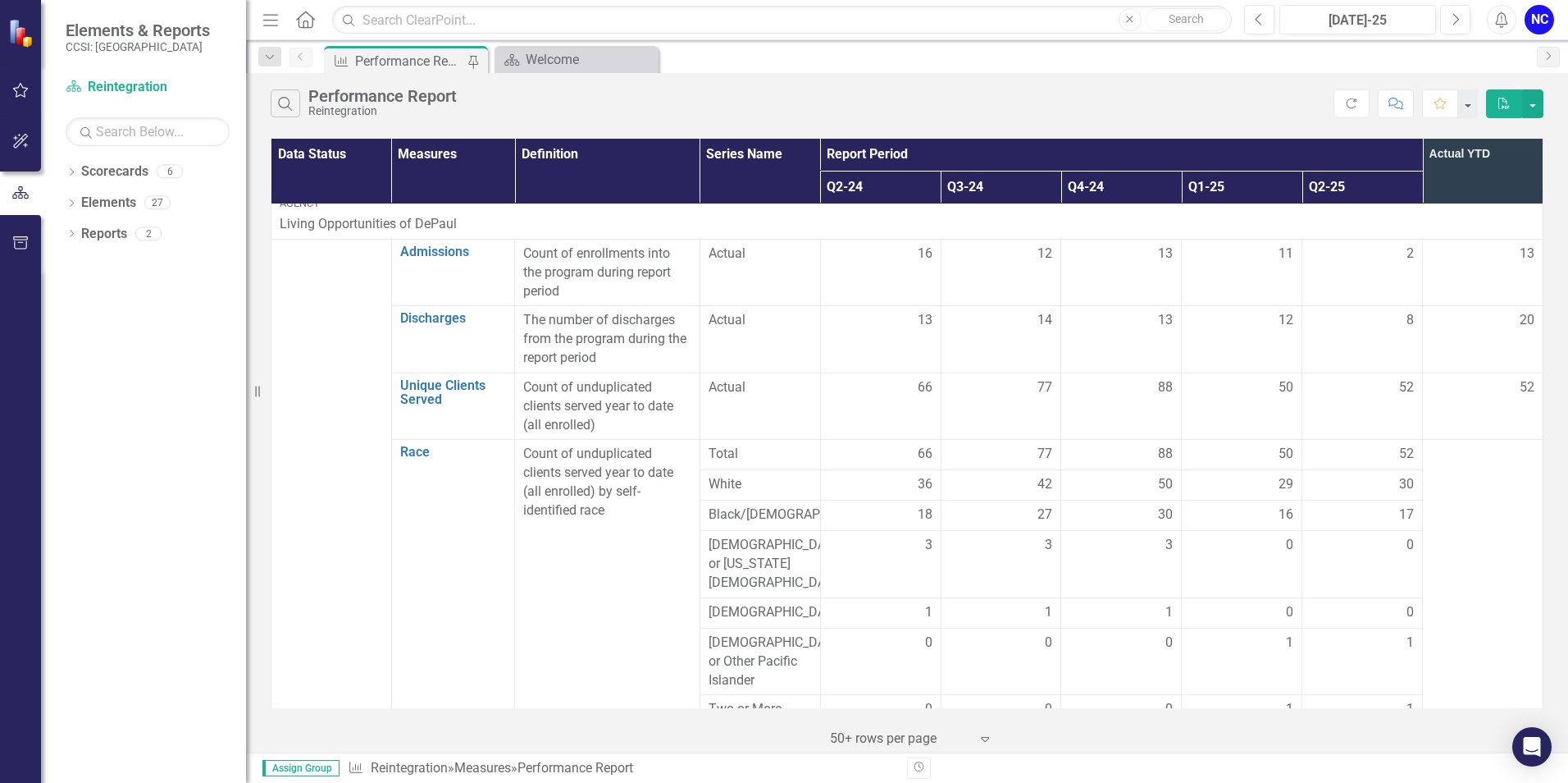
scroll to position [0, 0]
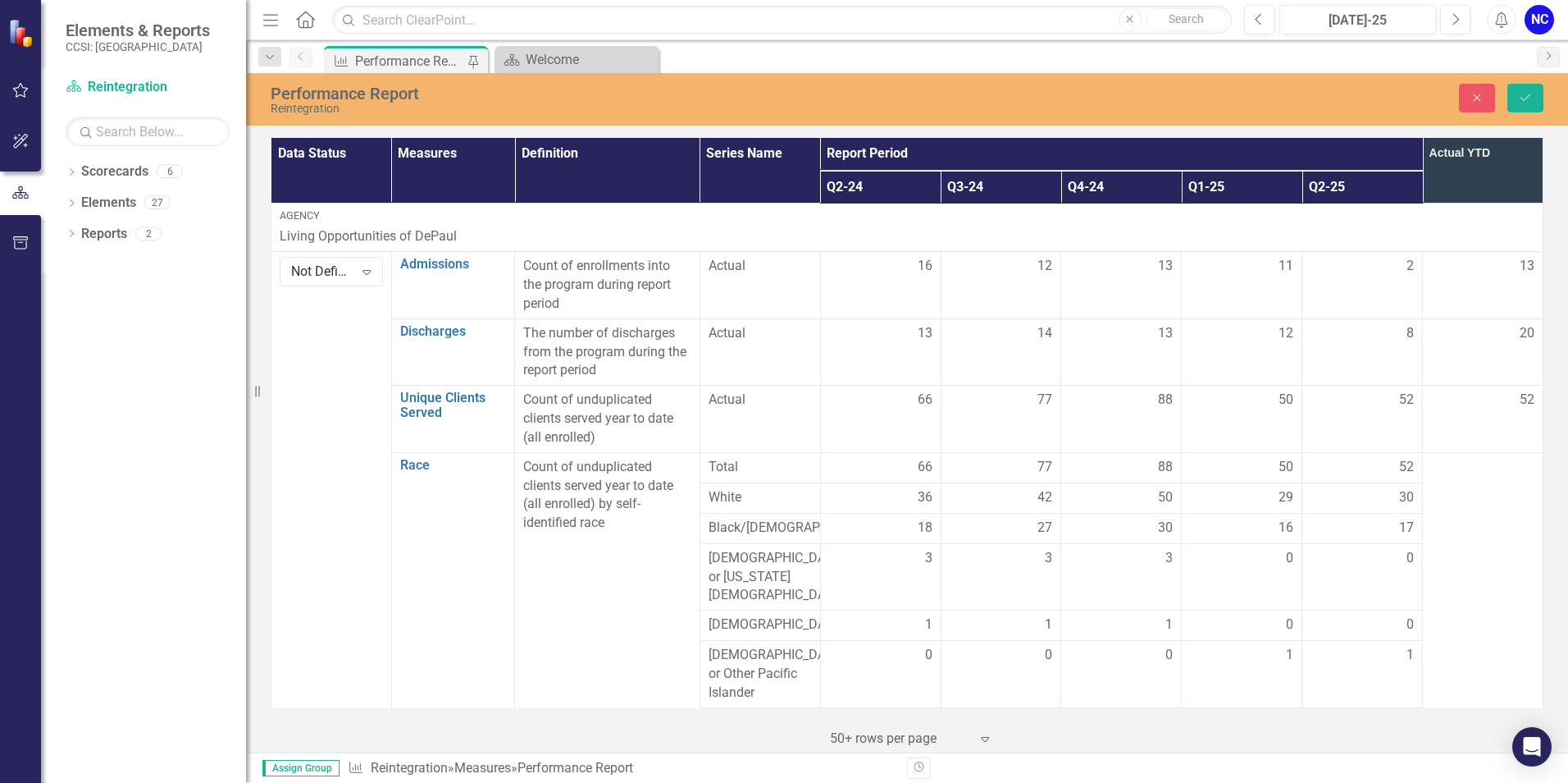
drag, startPoint x: 353, startPoint y: 318, endPoint x: 302, endPoint y: 265, distance: 73.6
click at [302, 265] on div "Not Defined" at bounding box center [323, 271] width 63 height 19
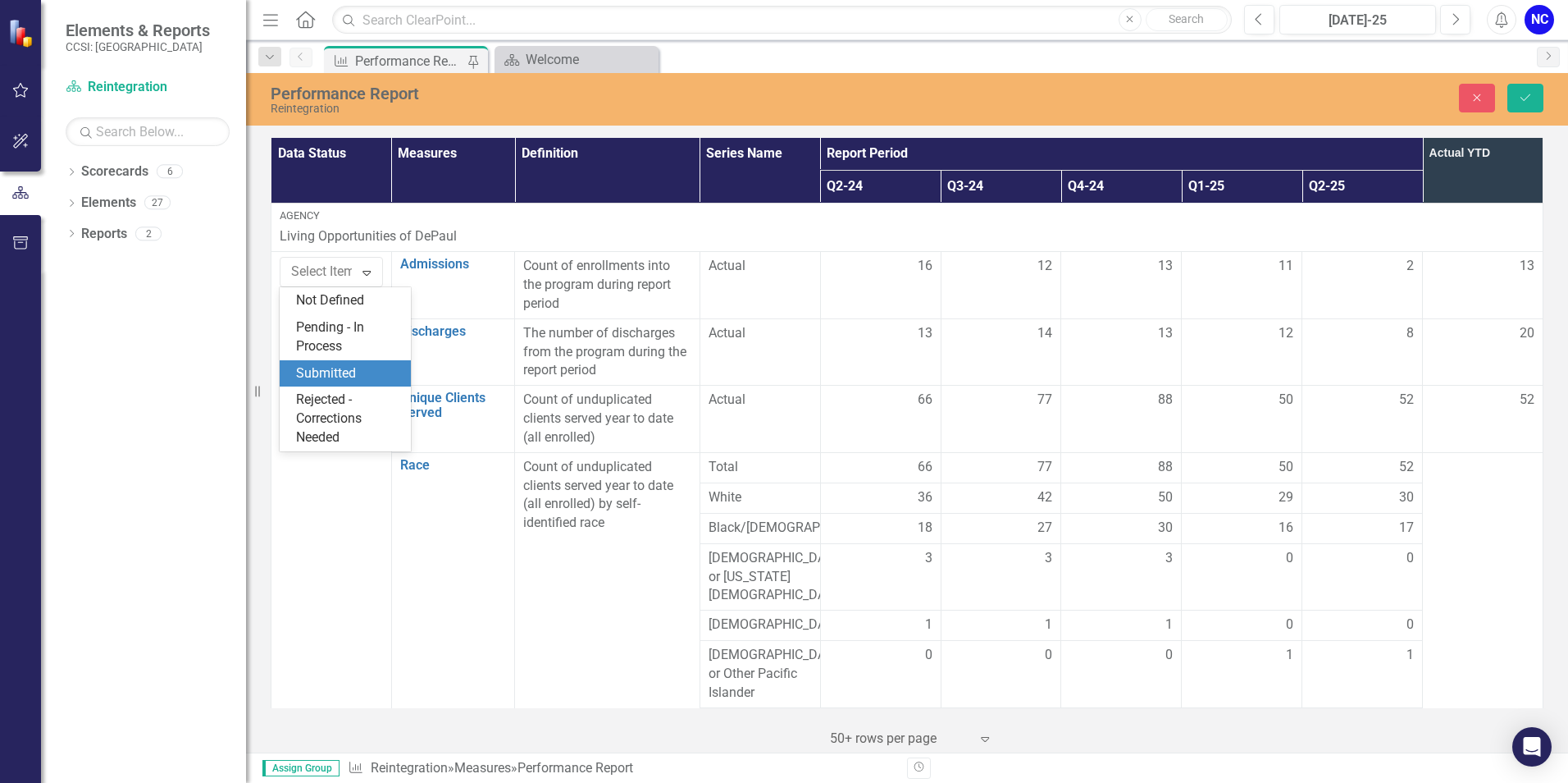
click at [329, 362] on div "Submitted" at bounding box center [345, 374] width 132 height 27
click at [1522, 102] on icon "Save" at bounding box center [1526, 98] width 15 height 11
